Goal: Check status

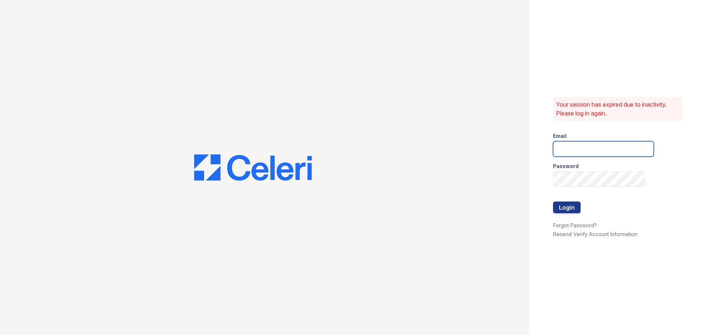
click at [589, 147] on input "email" at bounding box center [603, 148] width 101 height 15
type input "pennstation1@cafmanagement.com"
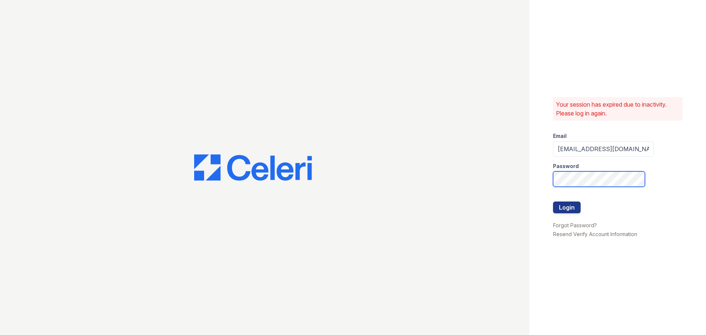
click at [553, 201] on button "Login" at bounding box center [567, 207] width 28 height 12
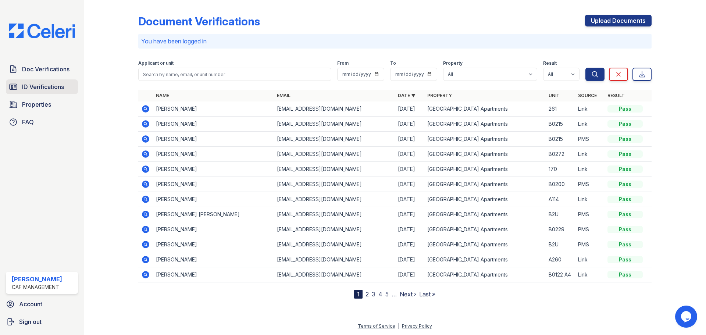
click at [54, 90] on span "ID Verifications" at bounding box center [43, 86] width 42 height 9
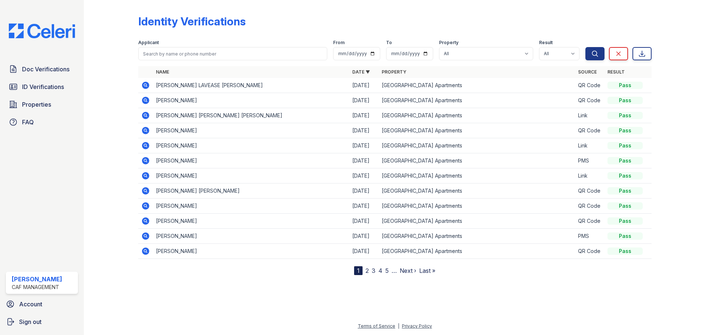
click at [144, 99] on icon at bounding box center [145, 100] width 9 height 9
